Goal: Task Accomplishment & Management: Complete application form

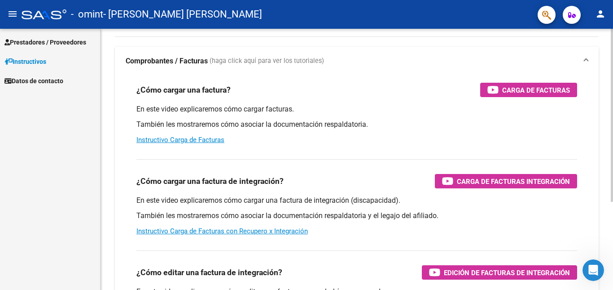
scroll to position [37, 0]
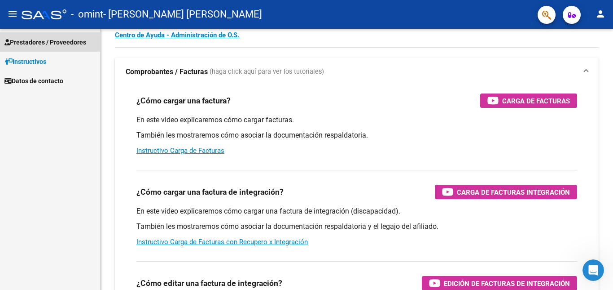
click at [50, 40] on span "Prestadores / Proveedores" at bounding box center [45, 42] width 82 height 10
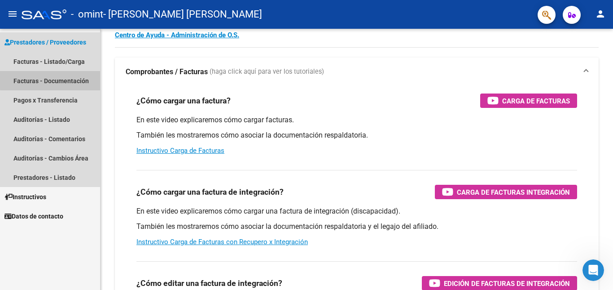
click at [55, 79] on link "Facturas - Documentación" at bounding box center [50, 80] width 100 height 19
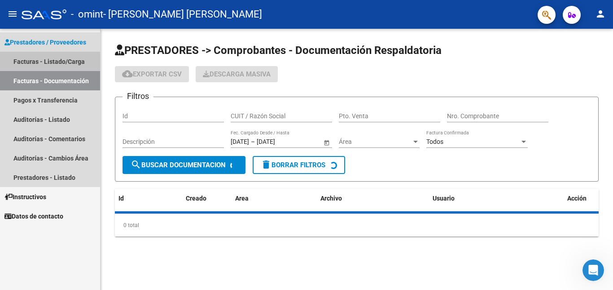
click at [34, 61] on link "Facturas - Listado/Carga" at bounding box center [50, 61] width 100 height 19
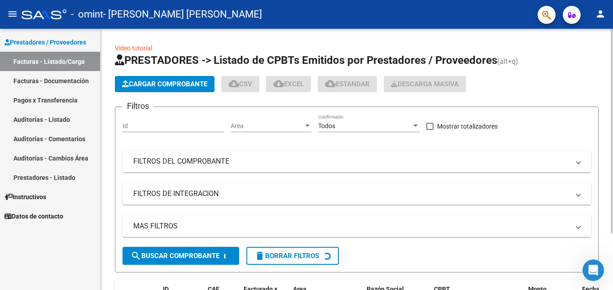
click at [168, 82] on span "Cargar Comprobante" at bounding box center [164, 84] width 85 height 8
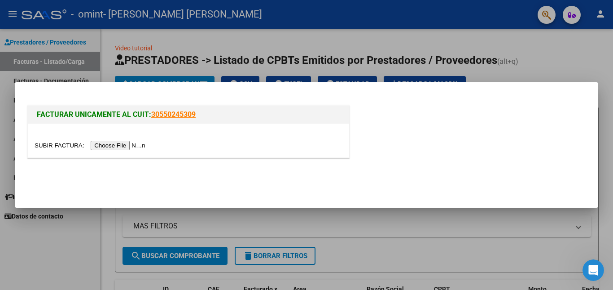
click at [132, 147] on input "file" at bounding box center [92, 145] width 114 height 9
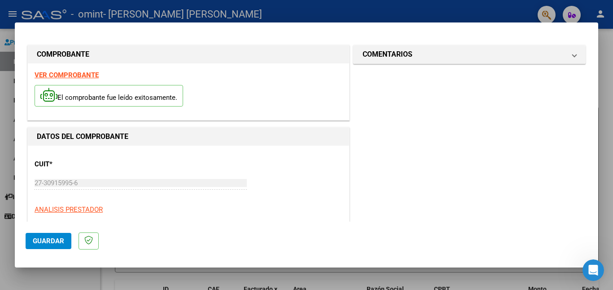
click at [47, 239] on span "Guardar" at bounding box center [48, 241] width 31 height 8
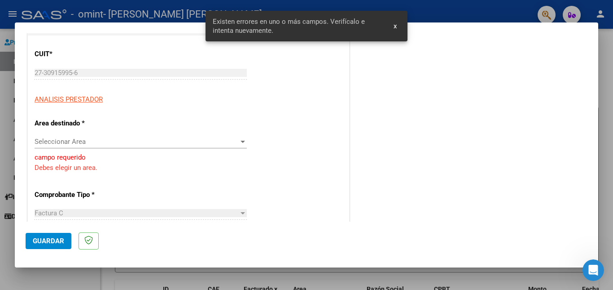
scroll to position [120, 0]
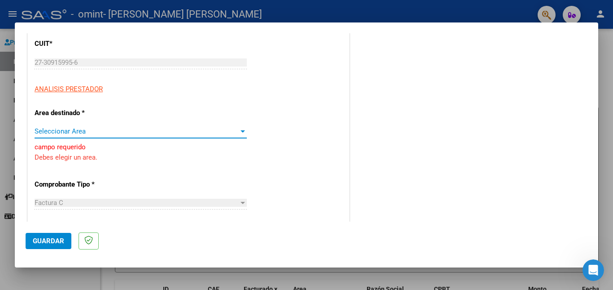
click at [243, 132] on div at bounding box center [243, 130] width 8 height 7
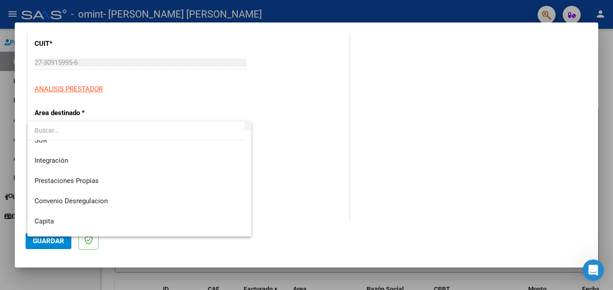
scroll to position [67, 0]
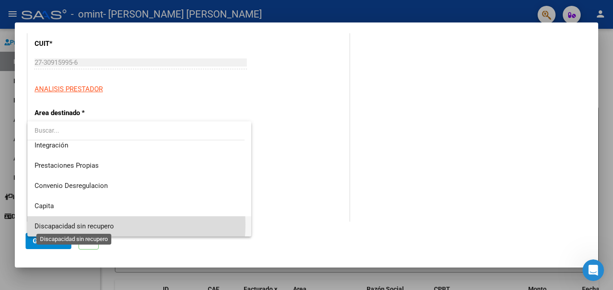
click at [101, 224] on span "Discapacidad sin recupero" at bounding box center [74, 226] width 79 height 8
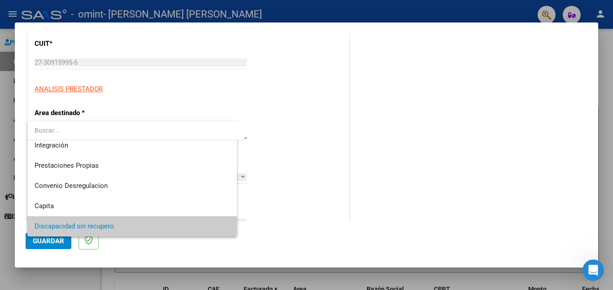
scroll to position [66, 0]
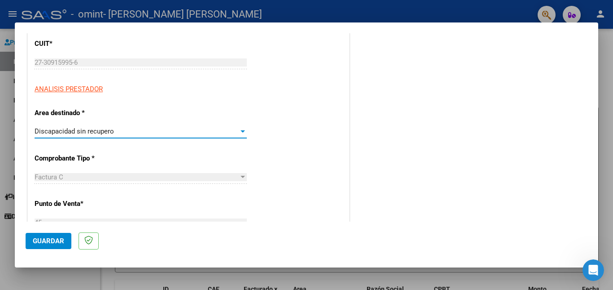
click at [88, 171] on div "Factura C Seleccionar Tipo" at bounding box center [141, 176] width 212 height 13
click at [241, 176] on div at bounding box center [243, 177] width 4 height 2
click at [73, 203] on p "Punto de Venta *" at bounding box center [81, 203] width 92 height 10
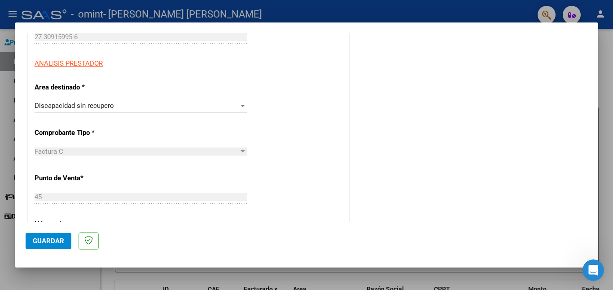
scroll to position [149, 0]
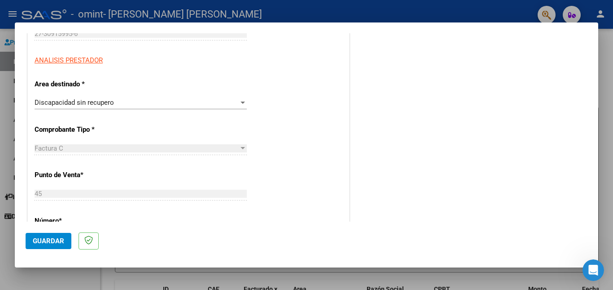
click at [241, 148] on div at bounding box center [243, 148] width 4 height 2
click at [120, 146] on div "Factura C" at bounding box center [137, 148] width 204 height 8
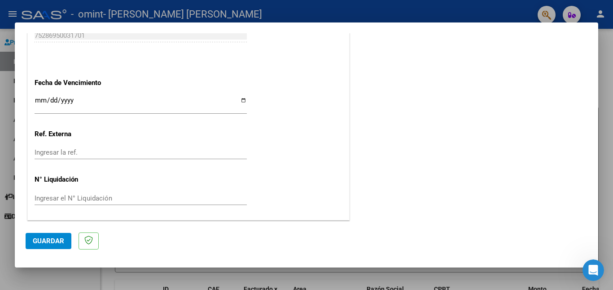
scroll to position [495, 0]
click at [44, 97] on input "Ingresar la fecha" at bounding box center [141, 103] width 212 height 14
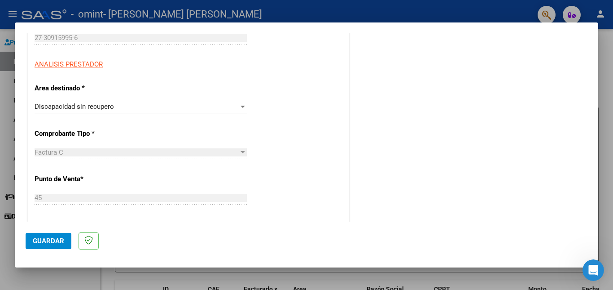
scroll to position [0, 0]
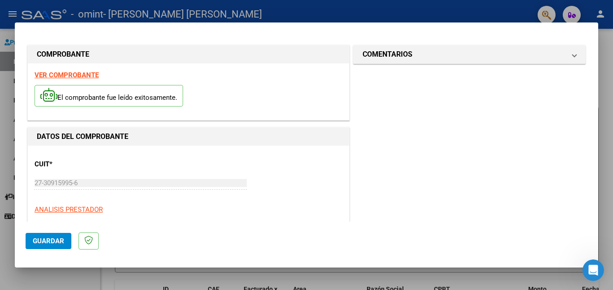
click at [155, 96] on p "El comprobante fue leído exitosamente." at bounding box center [109, 96] width 149 height 22
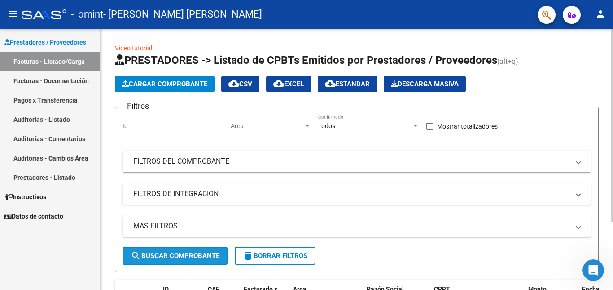
click at [185, 252] on span "search Buscar Comprobante" at bounding box center [175, 255] width 89 height 8
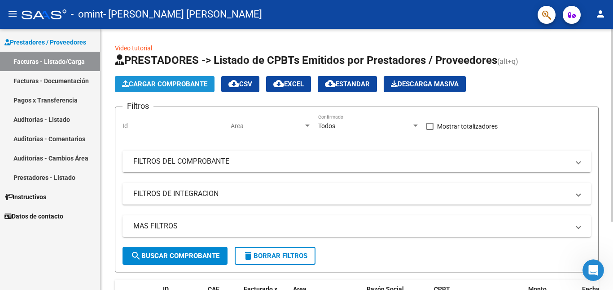
click at [183, 84] on span "Cargar Comprobante" at bounding box center [164, 84] width 85 height 8
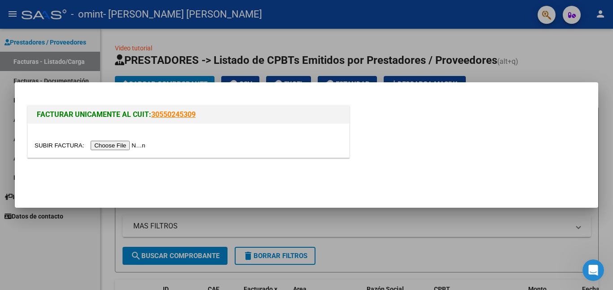
click at [123, 145] on input "file" at bounding box center [92, 145] width 114 height 9
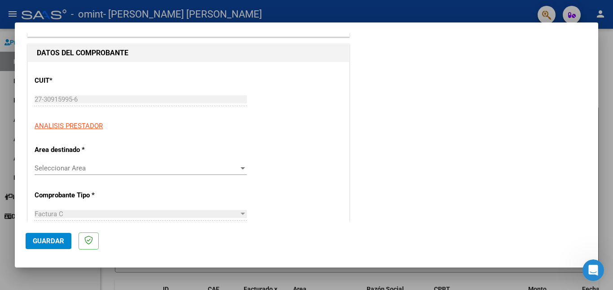
scroll to position [86, 0]
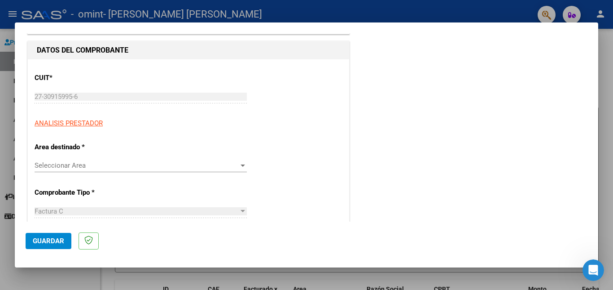
click at [242, 166] on div at bounding box center [243, 165] width 4 height 2
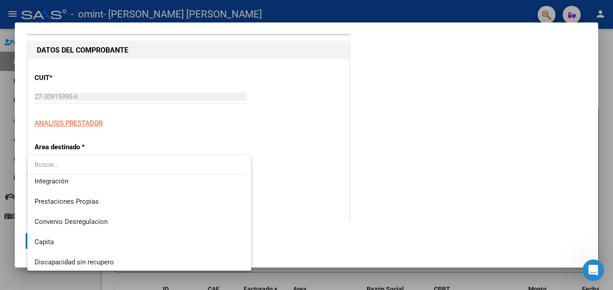
scroll to position [67, 0]
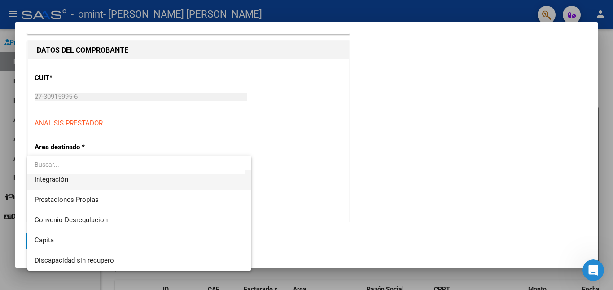
click at [78, 181] on span "Integración" at bounding box center [140, 179] width 210 height 20
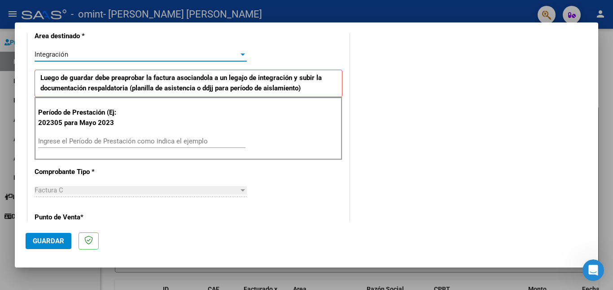
scroll to position [212, 0]
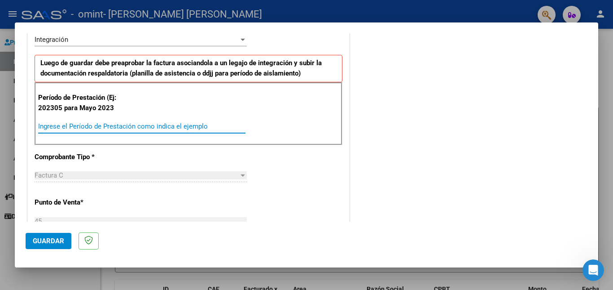
click at [133, 125] on input "Ingrese el Período de Prestación como indica el ejemplo" at bounding box center [141, 126] width 207 height 8
type input "202507"
click at [101, 175] on div "Factura C" at bounding box center [137, 175] width 204 height 8
click at [239, 174] on div at bounding box center [243, 174] width 8 height 7
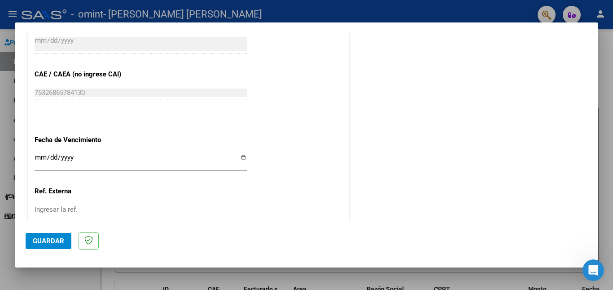
scroll to position [531, 0]
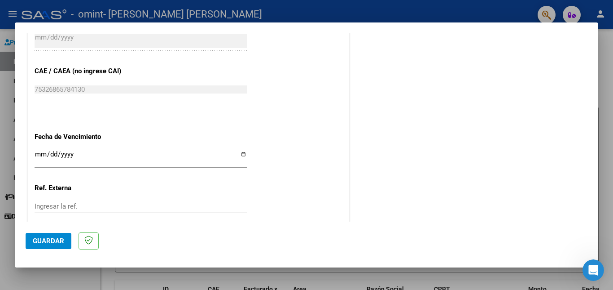
click at [38, 153] on input "Ingresar la fecha" at bounding box center [141, 157] width 212 height 14
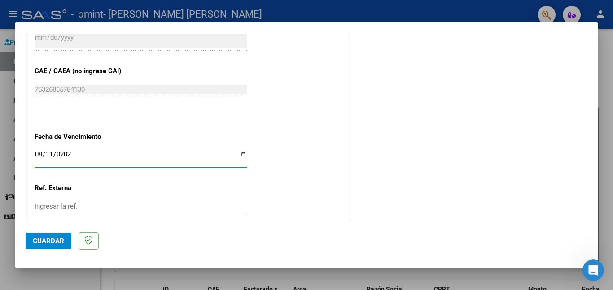
type input "[DATE]"
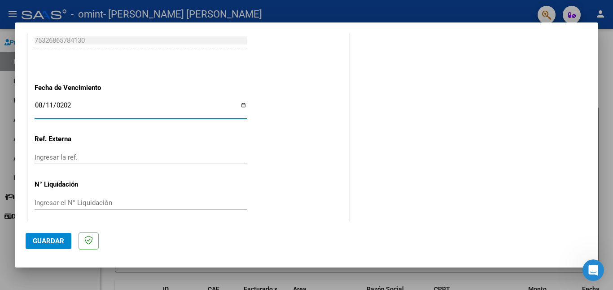
scroll to position [585, 0]
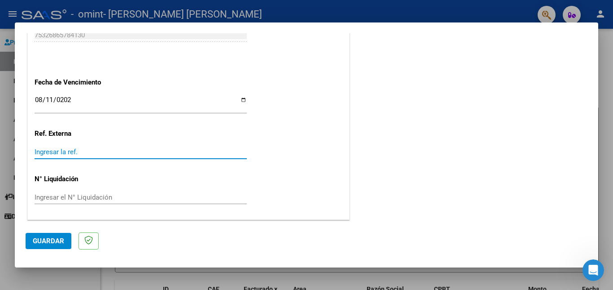
click at [55, 151] on input "Ingresar la ref." at bounding box center [141, 152] width 212 height 8
click at [55, 194] on input "Ingresar el N° Liquidación" at bounding box center [141, 197] width 212 height 8
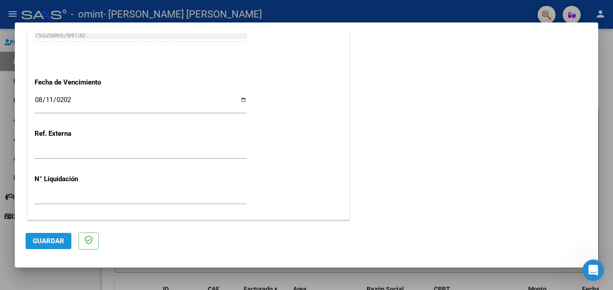
click at [35, 242] on span "Guardar" at bounding box center [48, 241] width 31 height 8
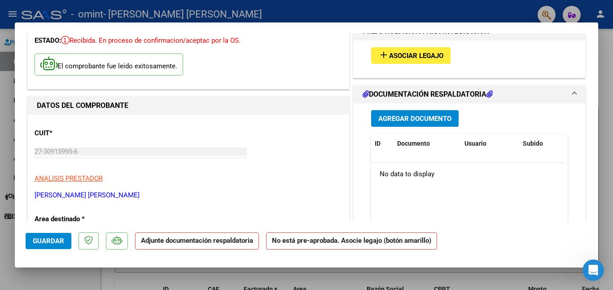
scroll to position [53, 0]
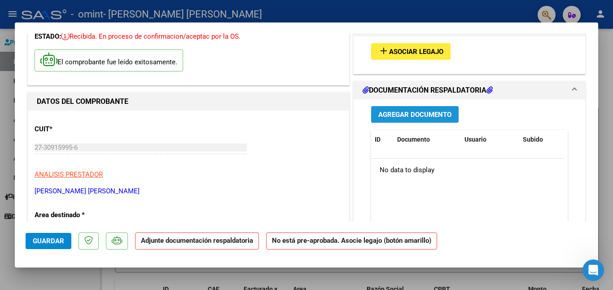
click at [423, 116] on span "Agregar Documento" at bounding box center [414, 114] width 73 height 8
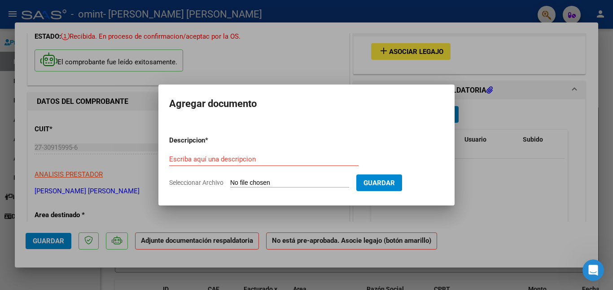
click at [286, 179] on input "Seleccionar Archivo" at bounding box center [289, 183] width 119 height 9
click at [237, 158] on input "Escriba aquí una descripcion" at bounding box center [263, 159] width 189 height 8
click at [259, 180] on input "Seleccionar Archivo" at bounding box center [289, 183] width 119 height 9
click at [257, 158] on input "Escriba aquí una descripcion" at bounding box center [263, 159] width 189 height 8
click at [264, 182] on input "Seleccionar Archivo" at bounding box center [289, 183] width 119 height 9
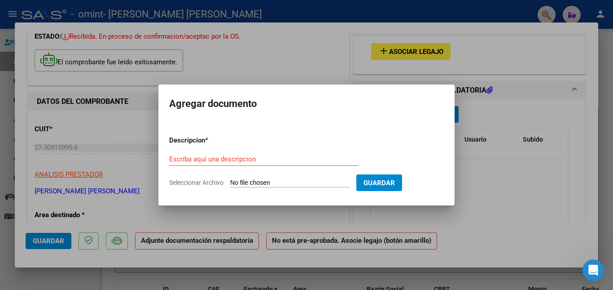
type input "C:\fakepath\ASISTENCIA [PERSON_NAME] 2025 JULIO20250811_14281098.pdf"
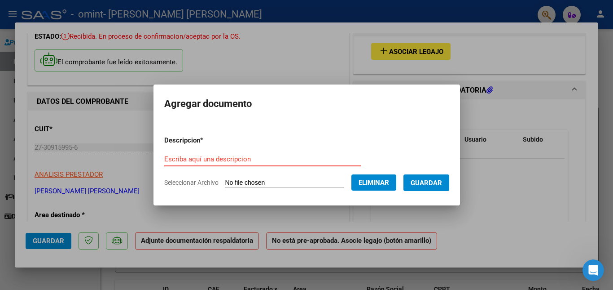
click at [235, 155] on input "Escriba aquí una descripcion" at bounding box center [262, 159] width 197 height 8
type input "Asistencia [DATE] - [PERSON_NAME]"
click at [442, 179] on span "Guardar" at bounding box center [426, 183] width 31 height 8
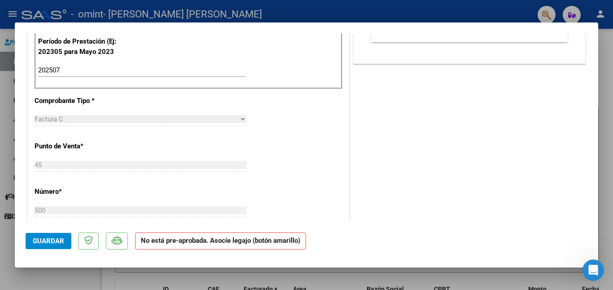
scroll to position [0, 0]
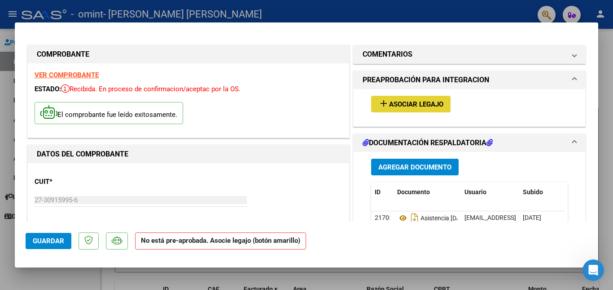
click at [425, 102] on span "Asociar Legajo" at bounding box center [416, 104] width 54 height 8
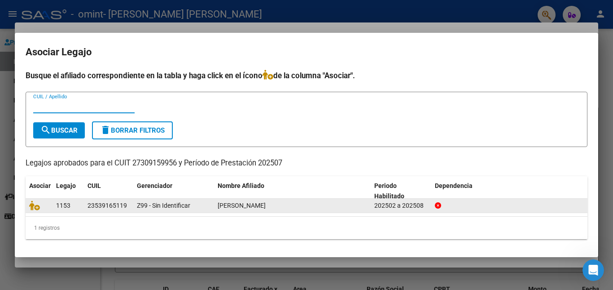
click at [122, 204] on div "23539165119" at bounding box center [108, 205] width 40 height 10
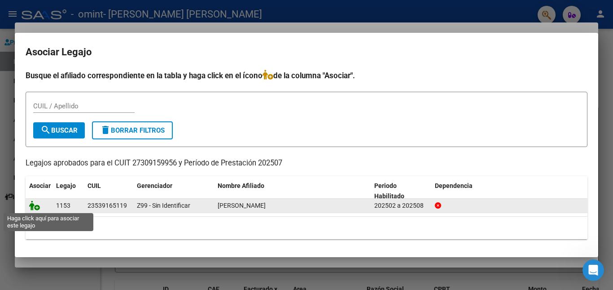
click at [36, 202] on icon at bounding box center [34, 205] width 11 height 10
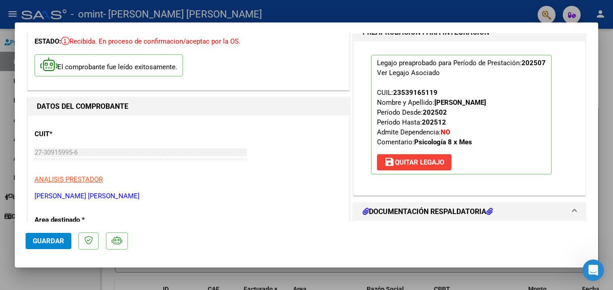
scroll to position [53, 0]
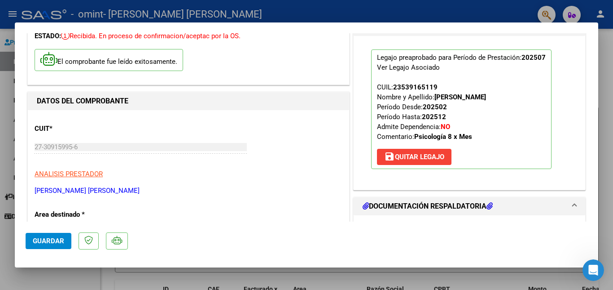
click at [486, 205] on h1 "DOCUMENTACIÓN RESPALDATORIA" at bounding box center [428, 206] width 130 height 11
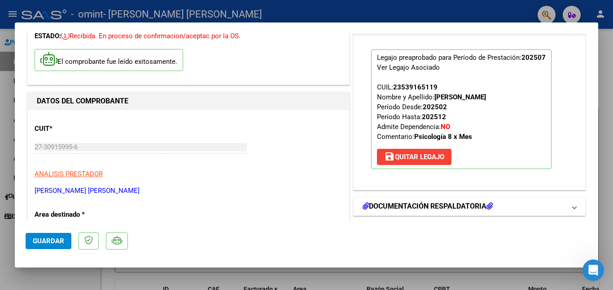
click at [486, 205] on h1 "DOCUMENTACIÓN RESPALDATORIA" at bounding box center [428, 206] width 130 height 11
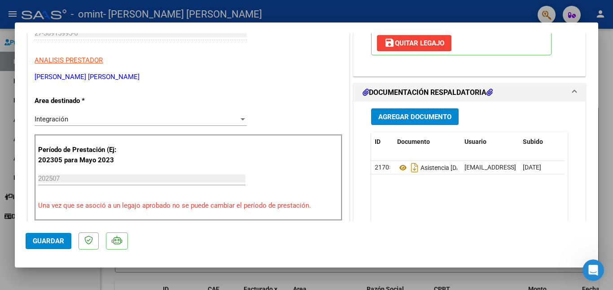
scroll to position [167, 0]
